Goal: Navigation & Orientation: Find specific page/section

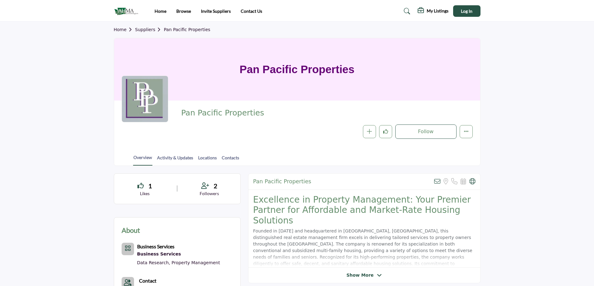
click at [50, 117] on section "Home Suppliers Pan Pacific Properties Pan Pacific Properties Pan Pacific Proper…" at bounding box center [297, 93] width 594 height 144
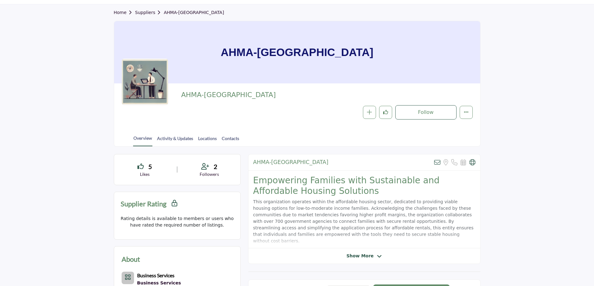
scroll to position [31, 0]
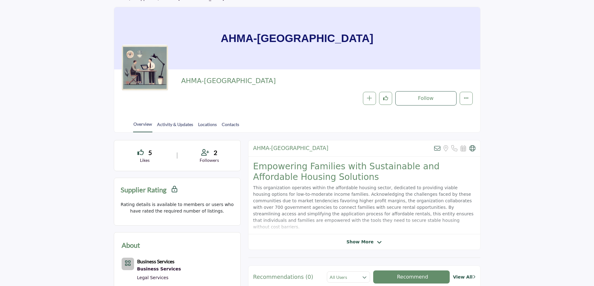
click at [75, 67] on section "Home Suppliers AHMA-[GEOGRAPHIC_DATA] AHMA-[GEOGRAPHIC_DATA] AHMA-[GEOGRAPHIC_D…" at bounding box center [297, 61] width 594 height 142
